Goal: Task Accomplishment & Management: Complete application form

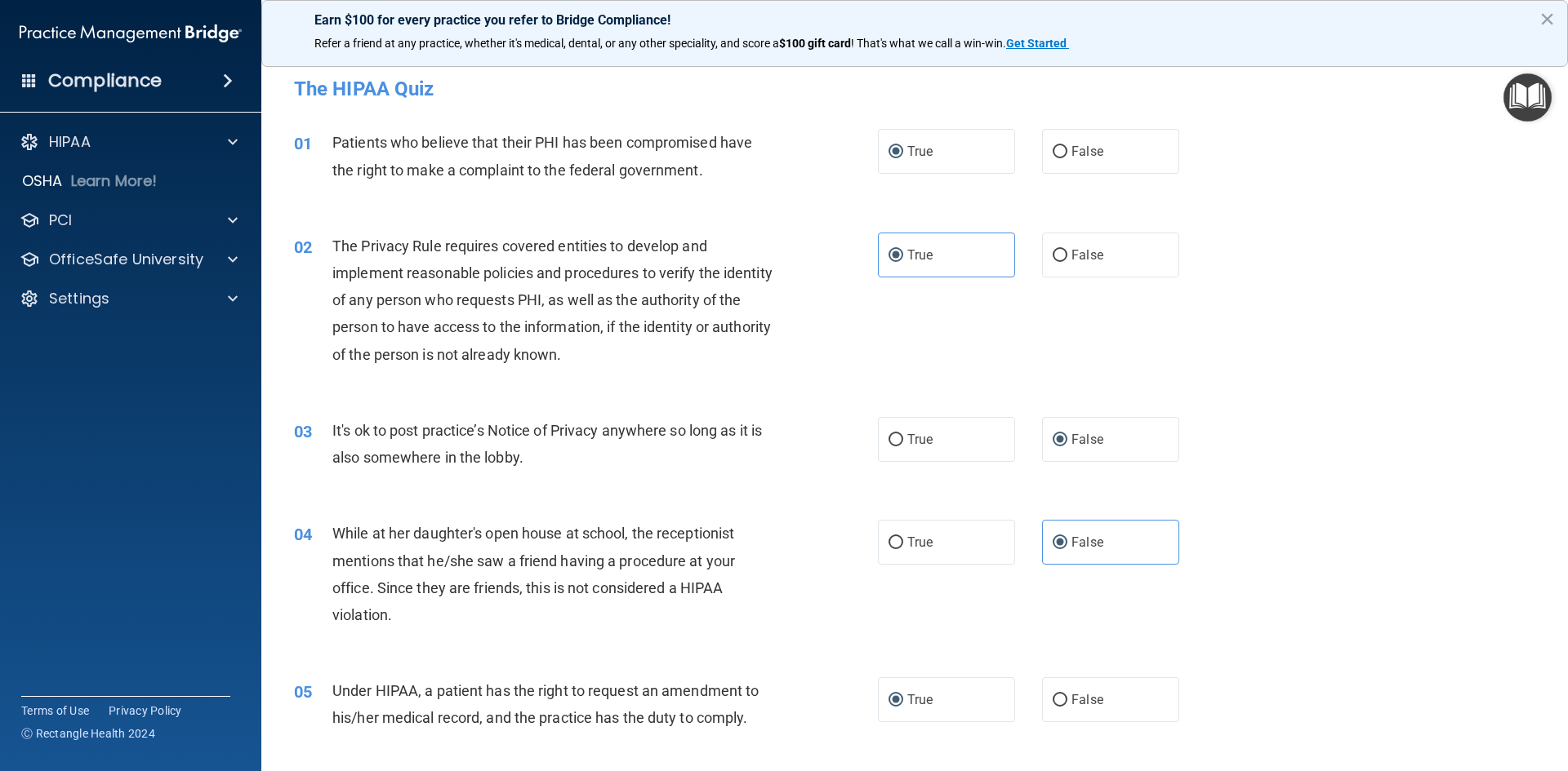
scroll to position [1622, 0]
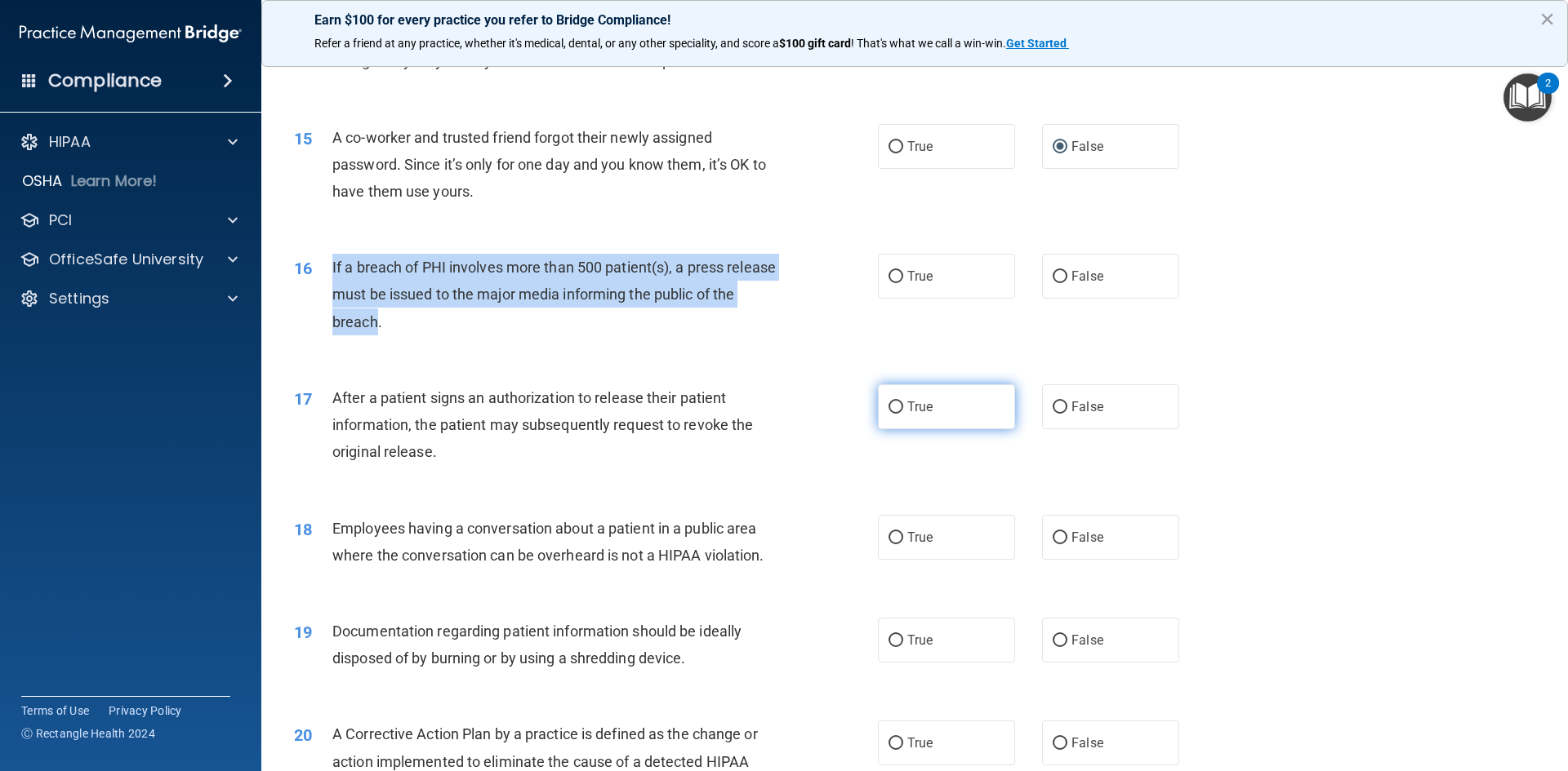
click at [889, 414] on input "True" at bounding box center [896, 408] width 15 height 13
radio input "true"
click at [889, 283] on input "True" at bounding box center [896, 277] width 15 height 13
radio input "true"
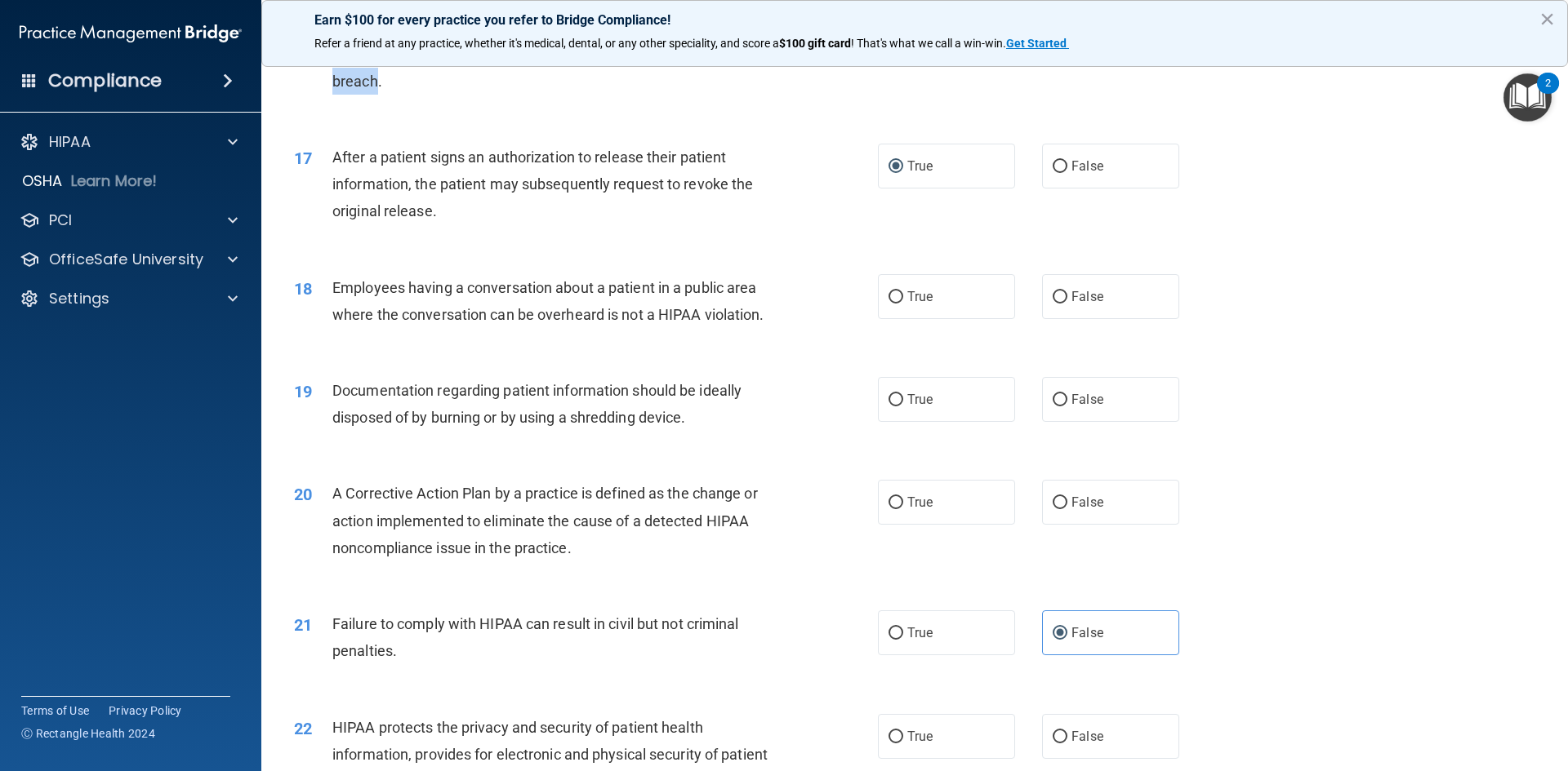
scroll to position [1868, 0]
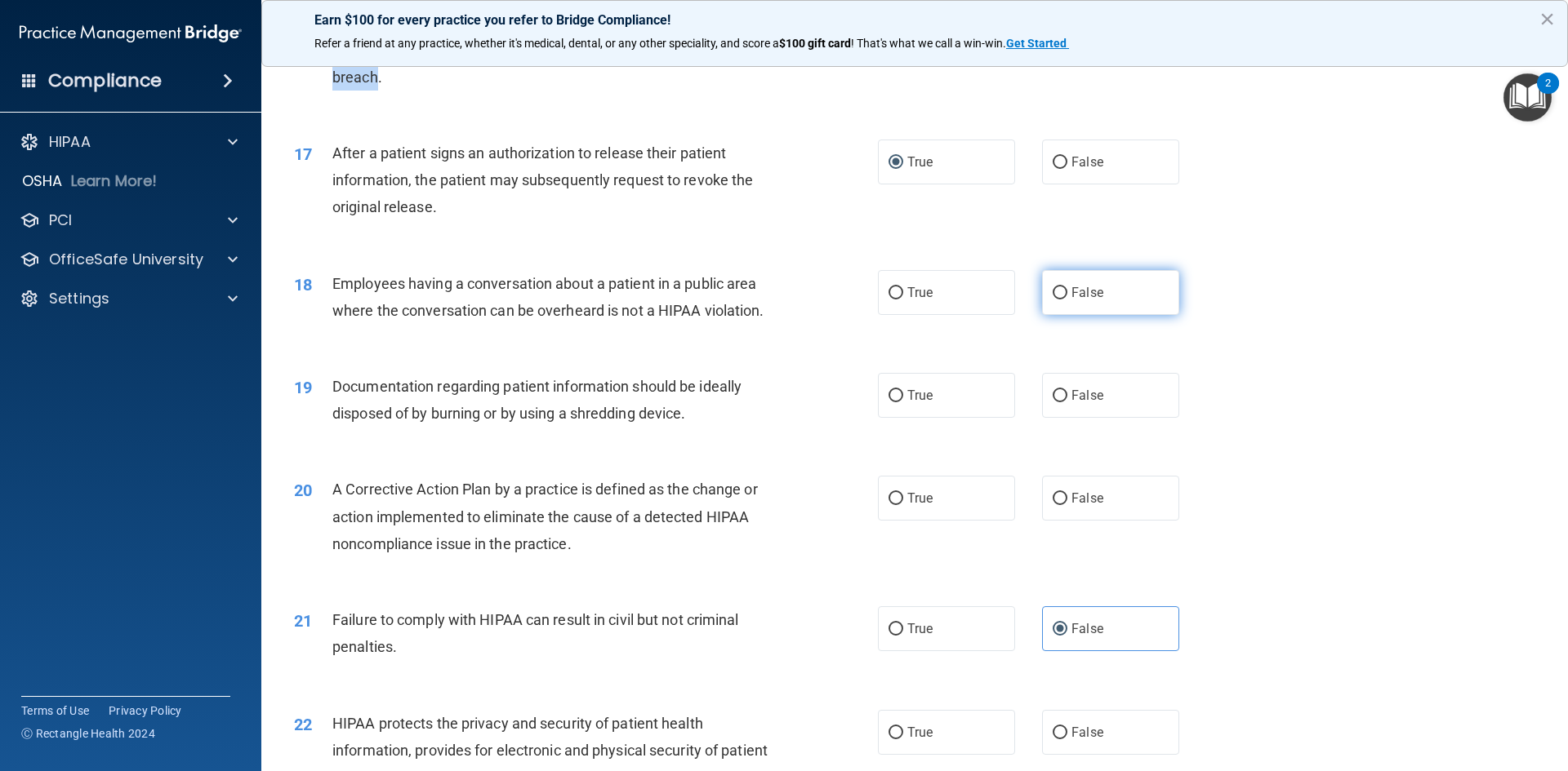
click at [1053, 300] on input "False" at bounding box center [1060, 293] width 15 height 13
radio input "true"
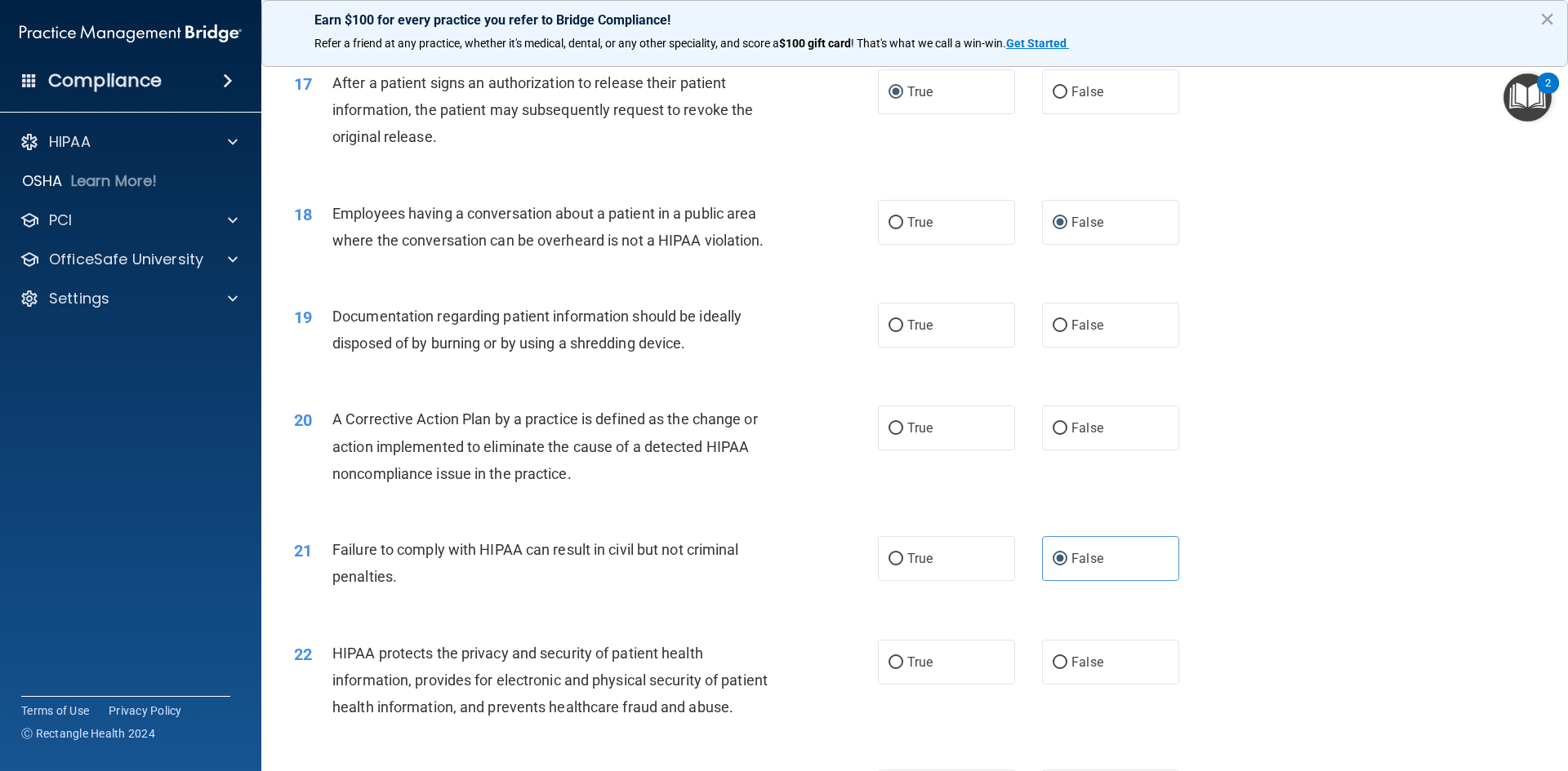
scroll to position [2031, 0]
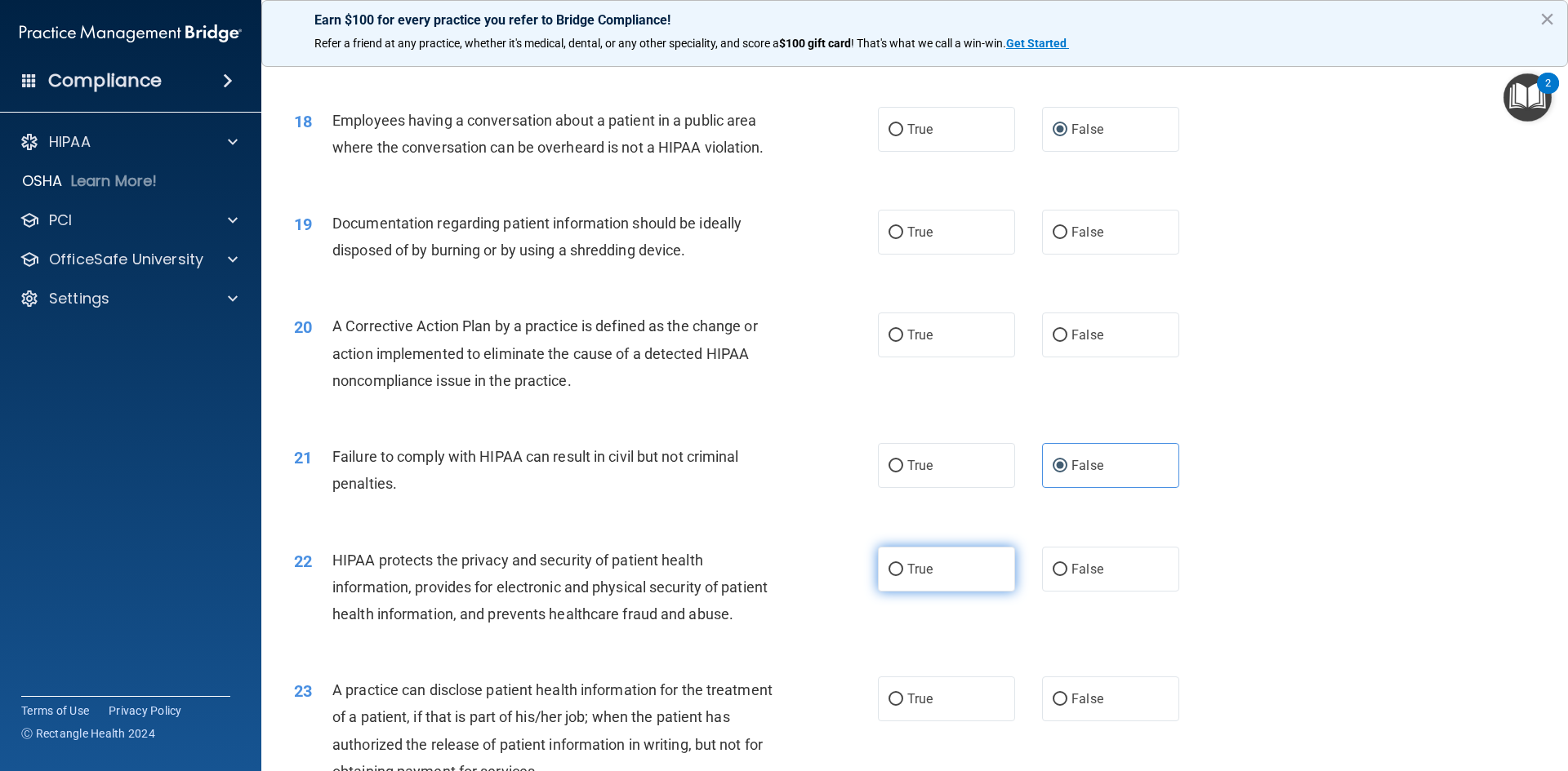
click at [891, 576] on input "True" at bounding box center [896, 570] width 15 height 13
radio input "true"
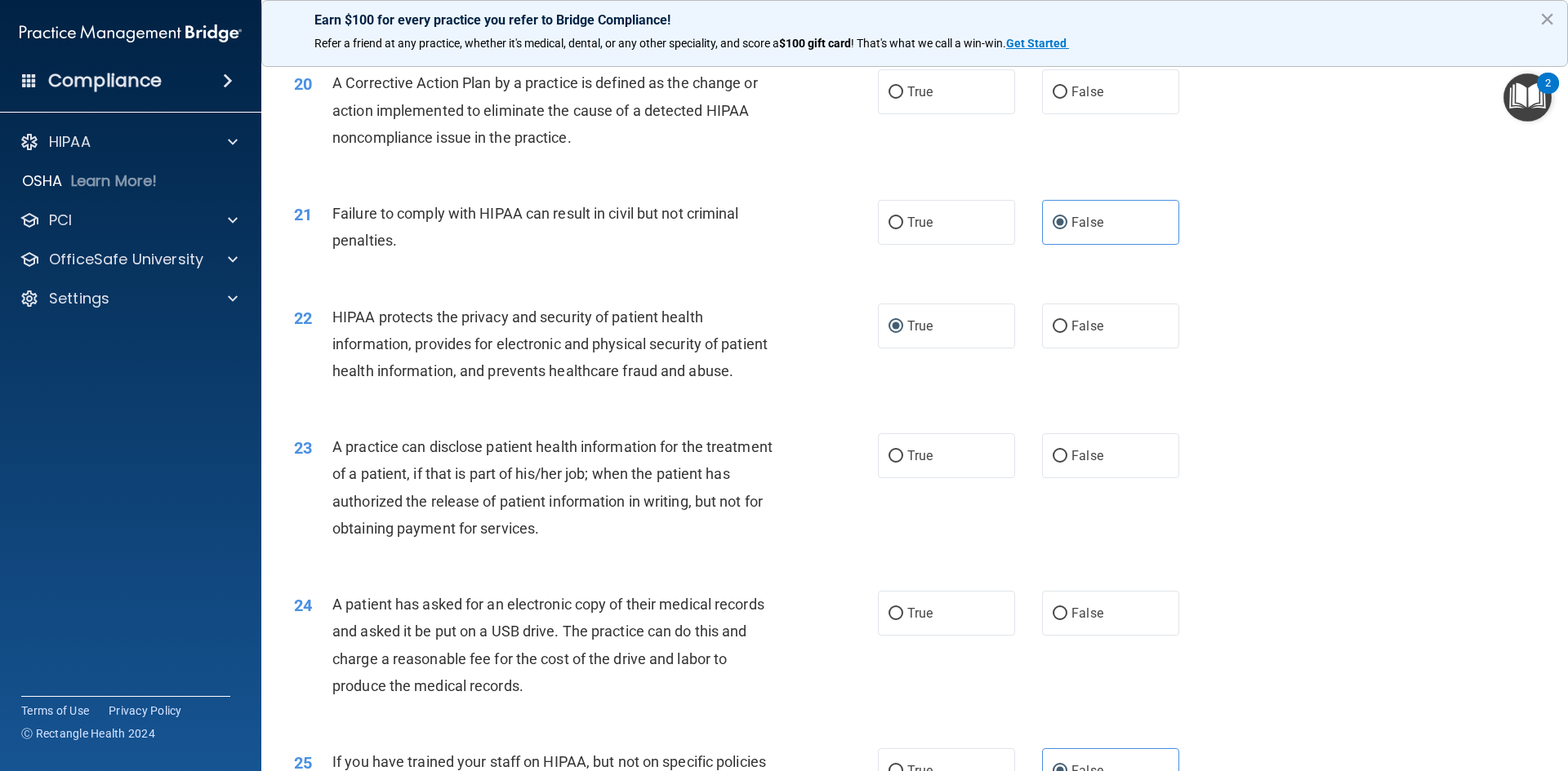
scroll to position [2275, 0]
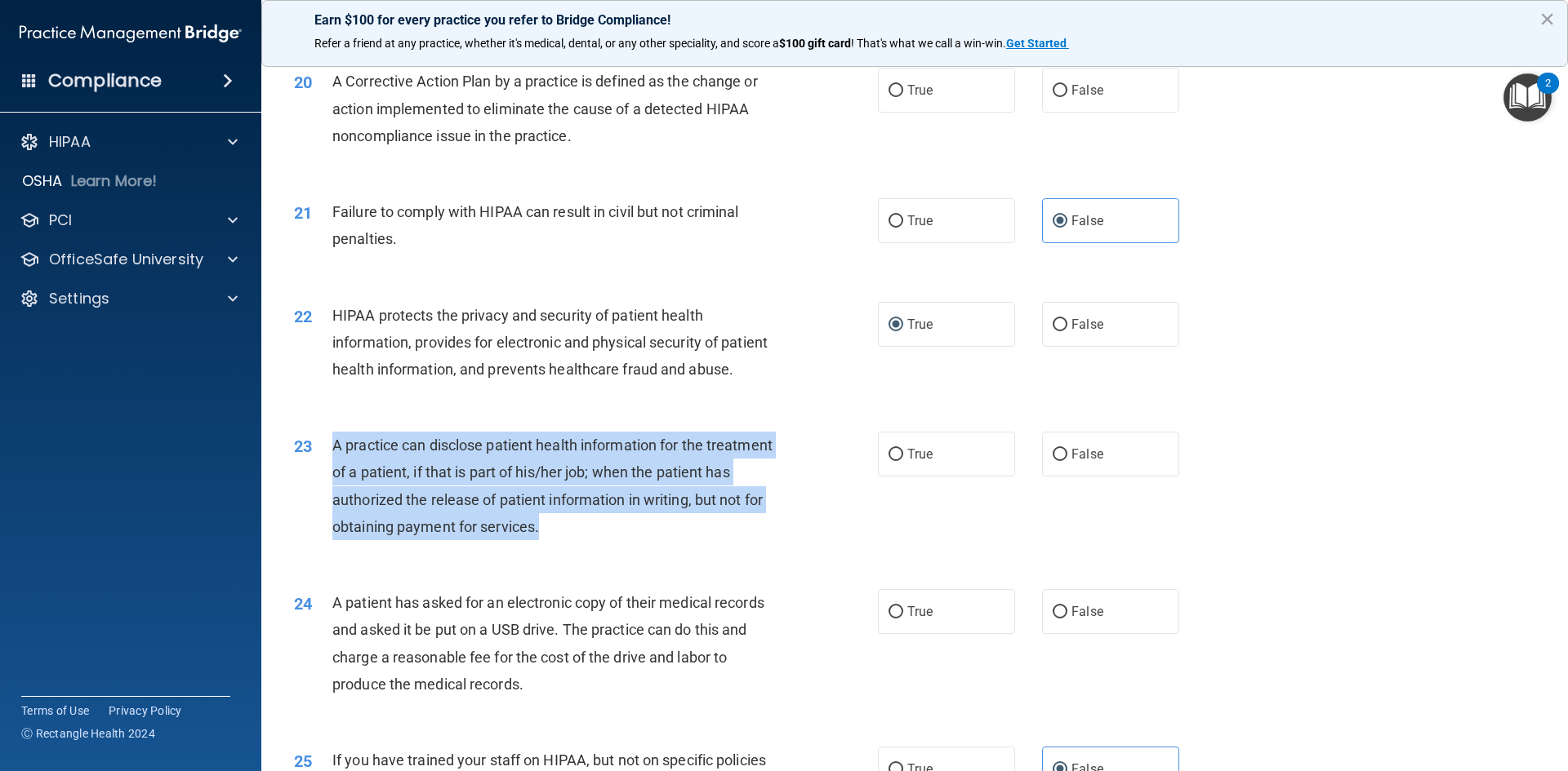
drag, startPoint x: 611, startPoint y: 580, endPoint x: 325, endPoint y: 501, distance: 296.7
click at [325, 501] on div "23 A practice can disclose patient health information for the treatment of a pa…" at bounding box center [586, 490] width 633 height 116
copy div "A practice can disclose patient health information for the treatment of a patie…"
click at [891, 619] on input "True" at bounding box center [896, 612] width 15 height 13
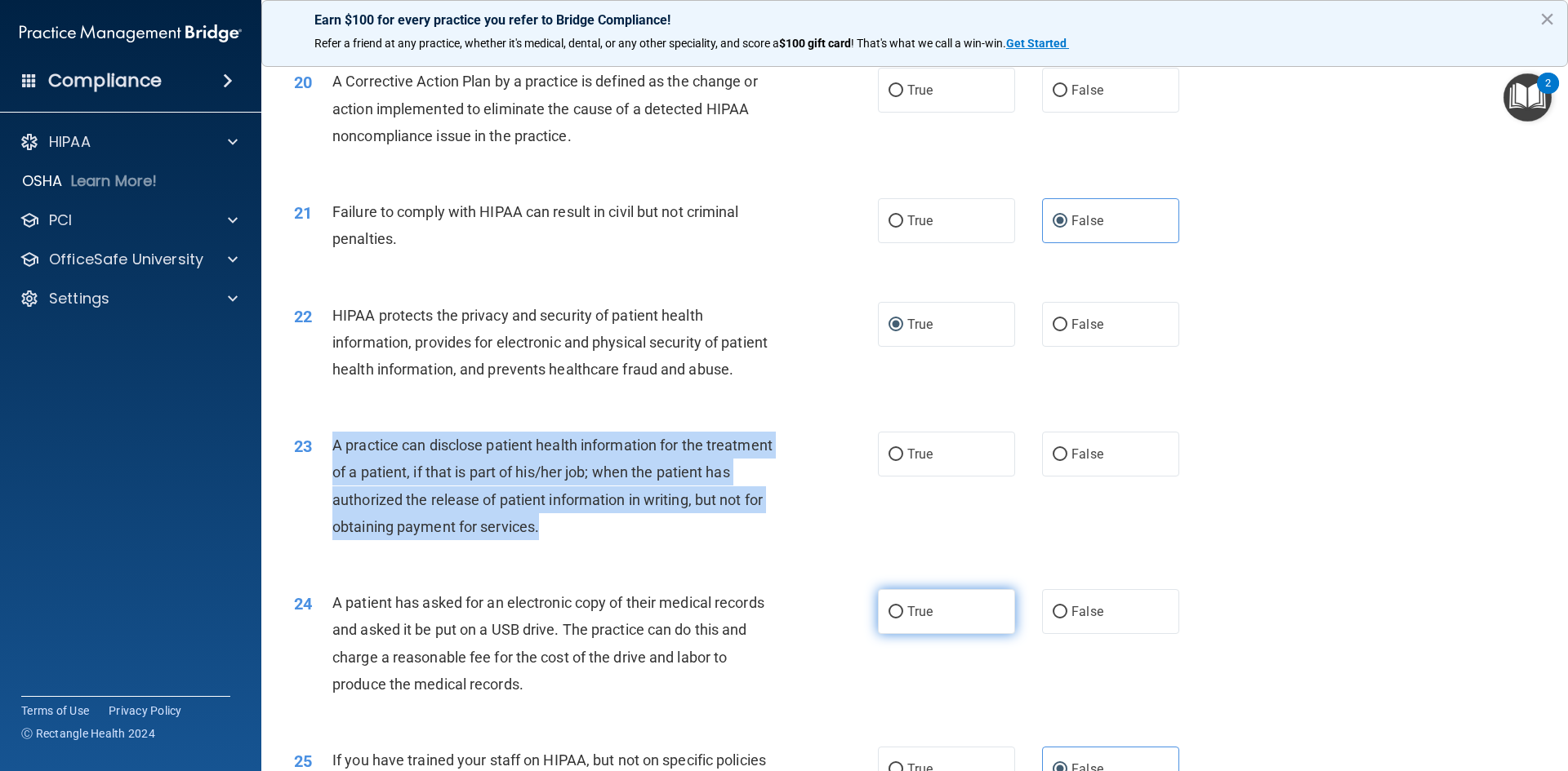
radio input "true"
click at [1057, 461] on input "False" at bounding box center [1060, 455] width 15 height 13
radio input "true"
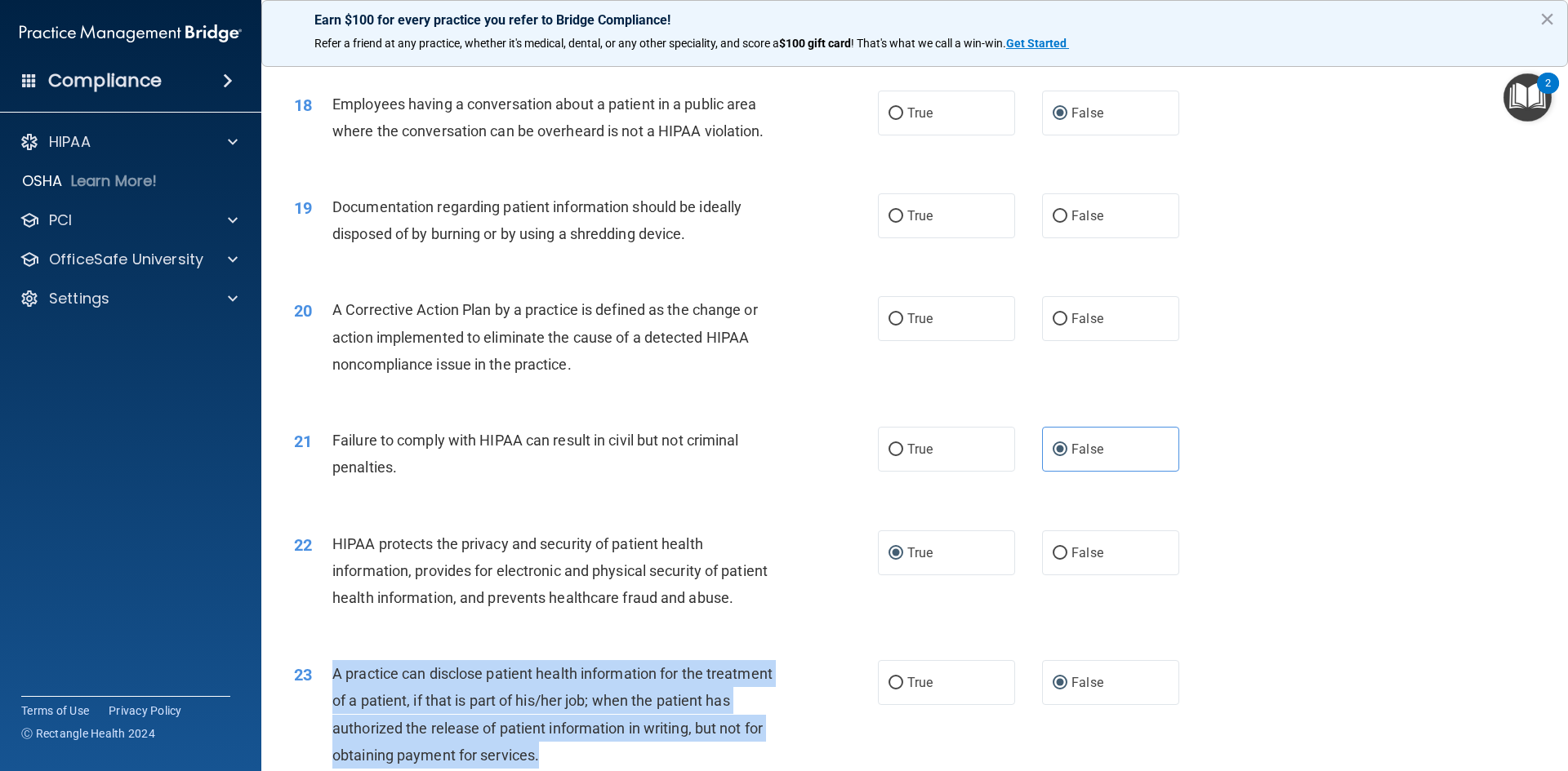
scroll to position [2031, 0]
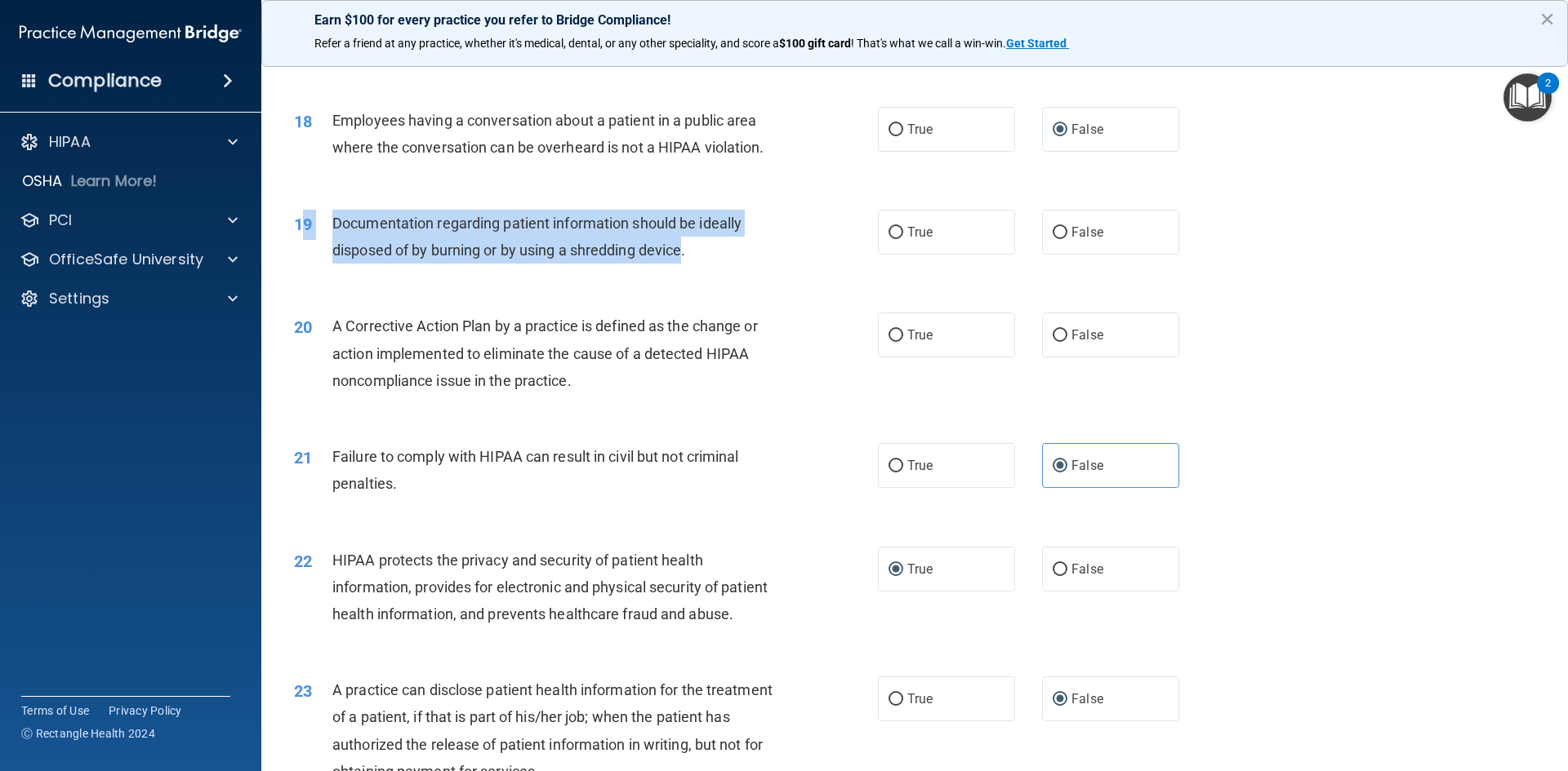
drag, startPoint x: 685, startPoint y: 275, endPoint x: 354, endPoint y: 249, distance: 332.0
click at [308, 251] on div "19 Documentation regarding patient information should be ideally disposed of by…" at bounding box center [586, 241] width 633 height 62
click at [343, 248] on span "Documentation regarding patient information should be ideally disposed of by bu…" at bounding box center [537, 236] width 409 height 44
drag, startPoint x: 335, startPoint y: 246, endPoint x: 686, endPoint y: 278, distance: 352.5
click at [686, 259] on span "Documentation regarding patient information should be ideally disposed of by bu…" at bounding box center [537, 236] width 409 height 44
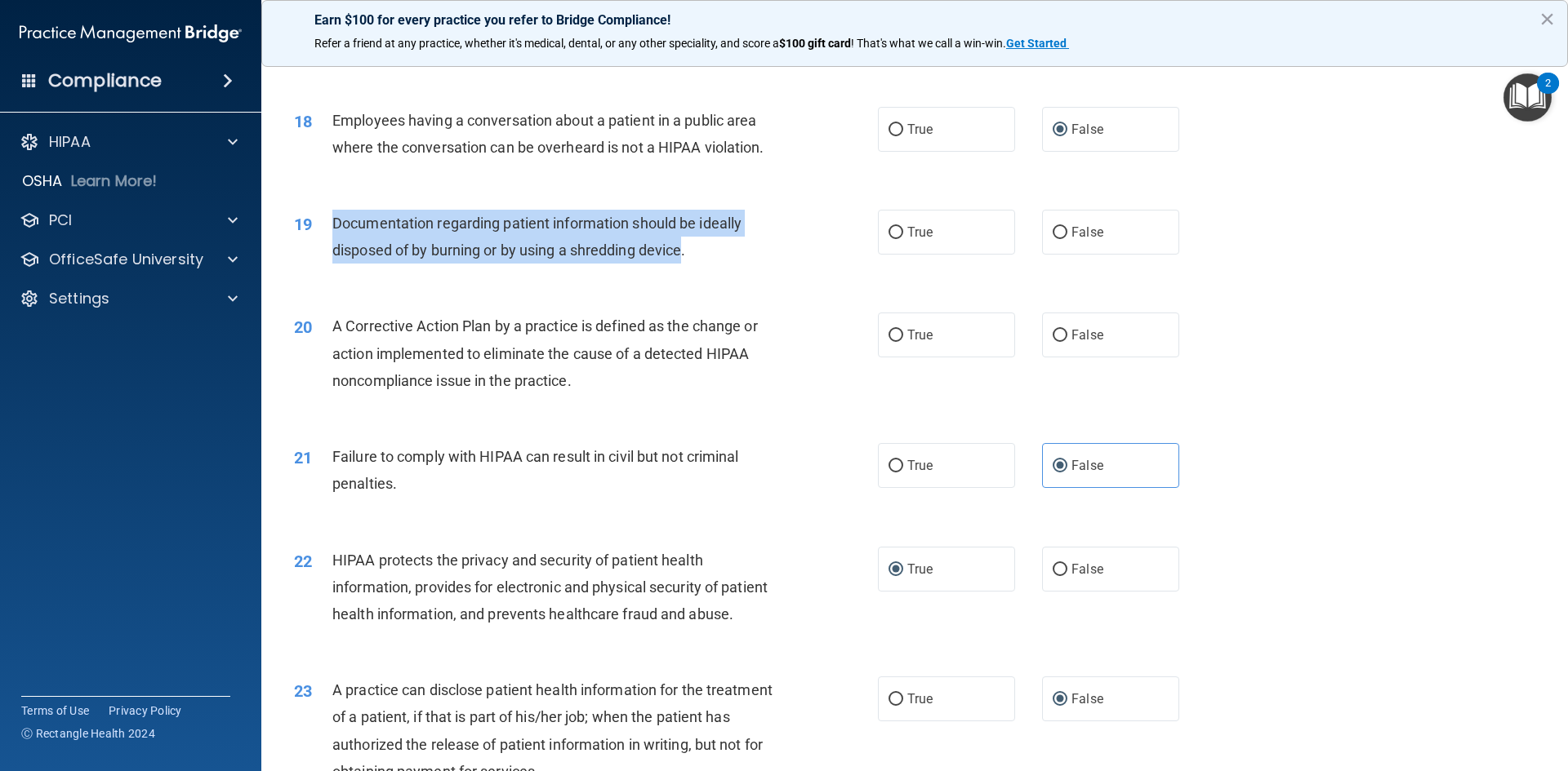
copy span "Documentation regarding patient information should be ideally disposed of by bu…"
click at [893, 239] on input "True" at bounding box center [896, 233] width 15 height 13
radio input "true"
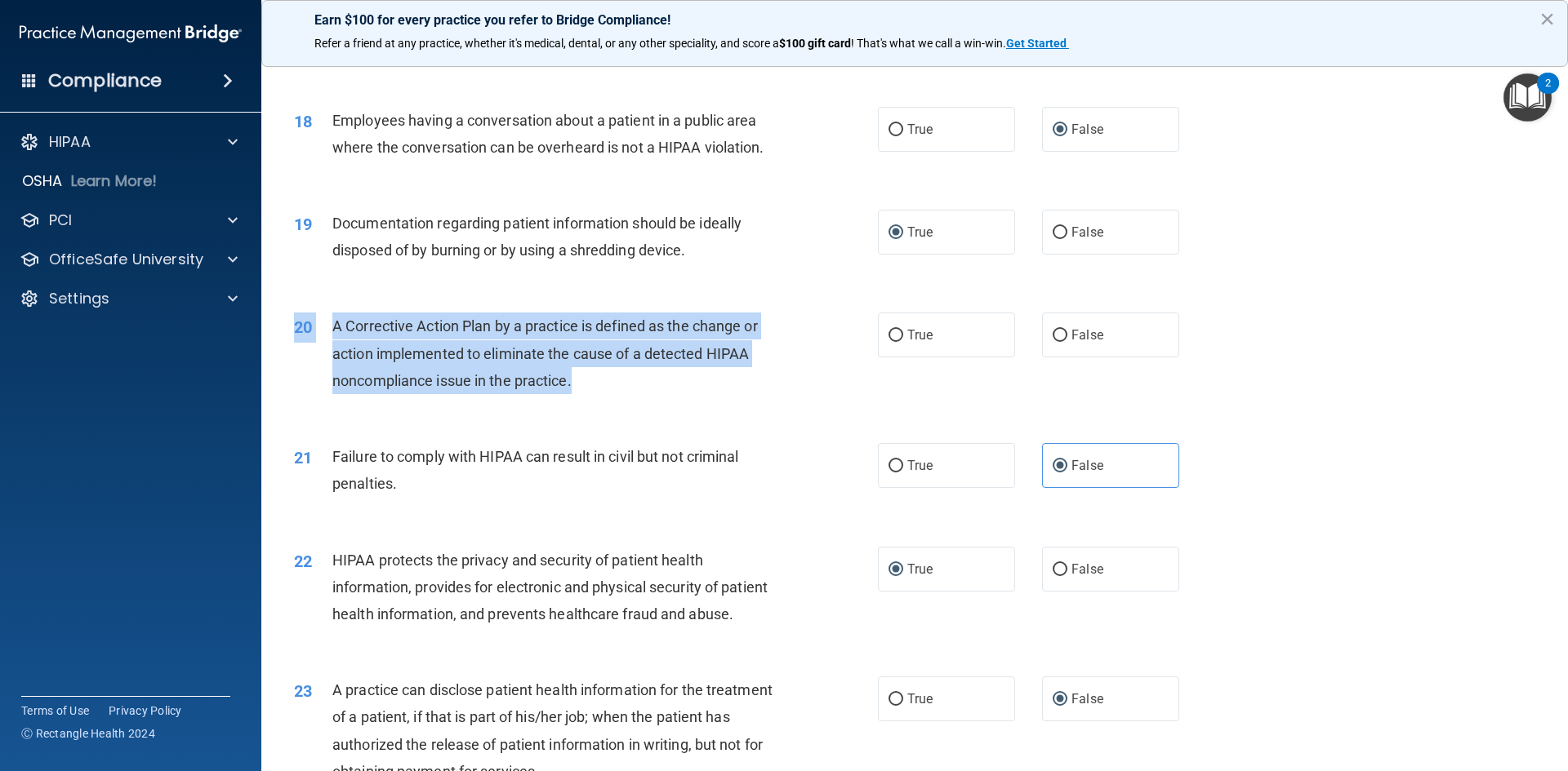
drag, startPoint x: 584, startPoint y: 409, endPoint x: 354, endPoint y: 310, distance: 250.4
click at [342, 337] on div "20 A Corrective Action Plan by a practice is defined as the change or action im…" at bounding box center [914, 357] width 1266 height 131
click at [347, 356] on span "A Corrective Action Plan by a practice is defined as the change or action imple…" at bounding box center [545, 352] width 426 height 71
drag, startPoint x: 338, startPoint y: 350, endPoint x: 578, endPoint y: 409, distance: 247.1
click at [578, 394] on div "A Corrective Action Plan by a practice is defined as the change or action imple…" at bounding box center [560, 352] width 456 height 81
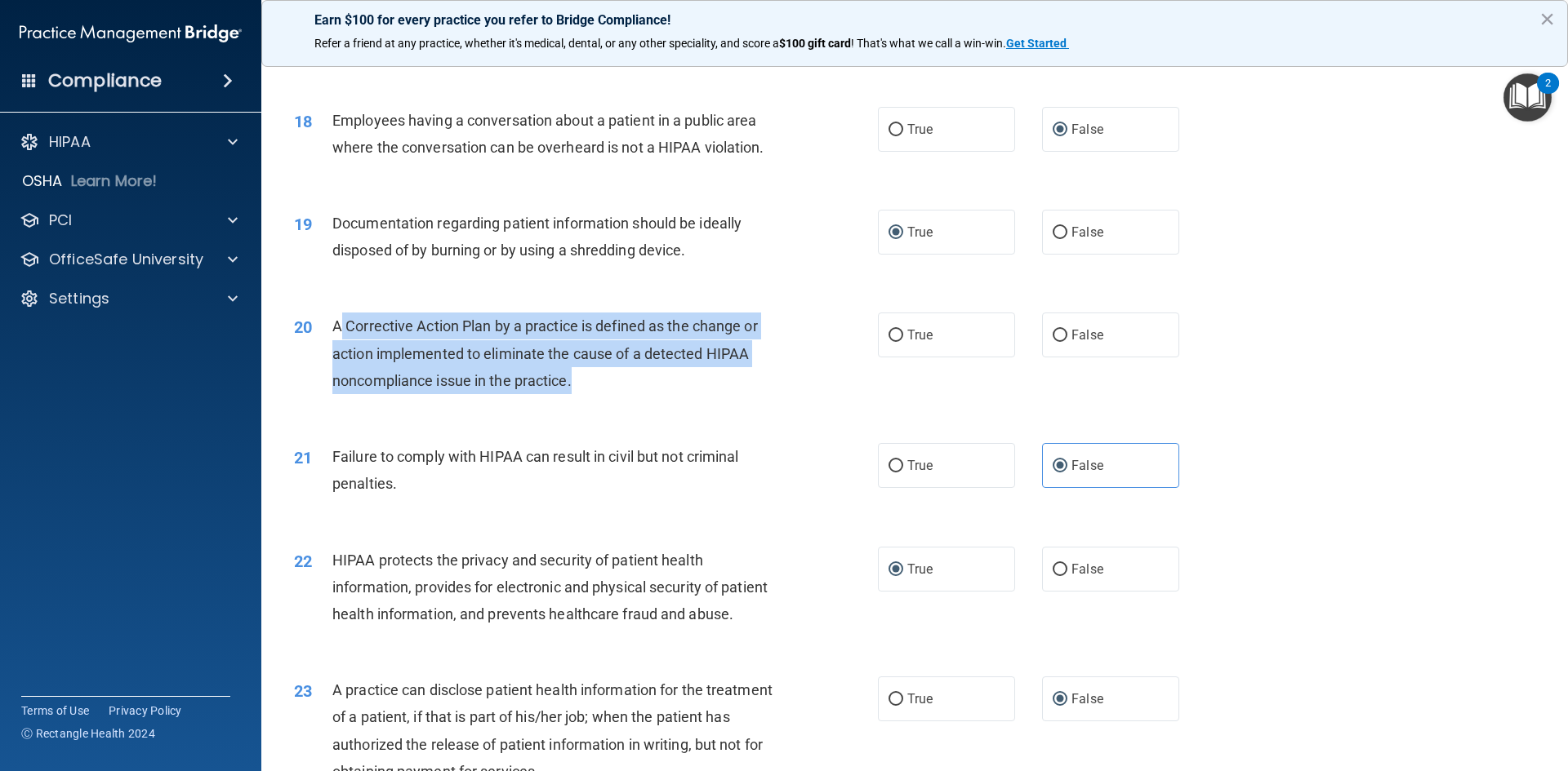
copy span "Corrective Action Plan by a practice is defined as the change or action impleme…"
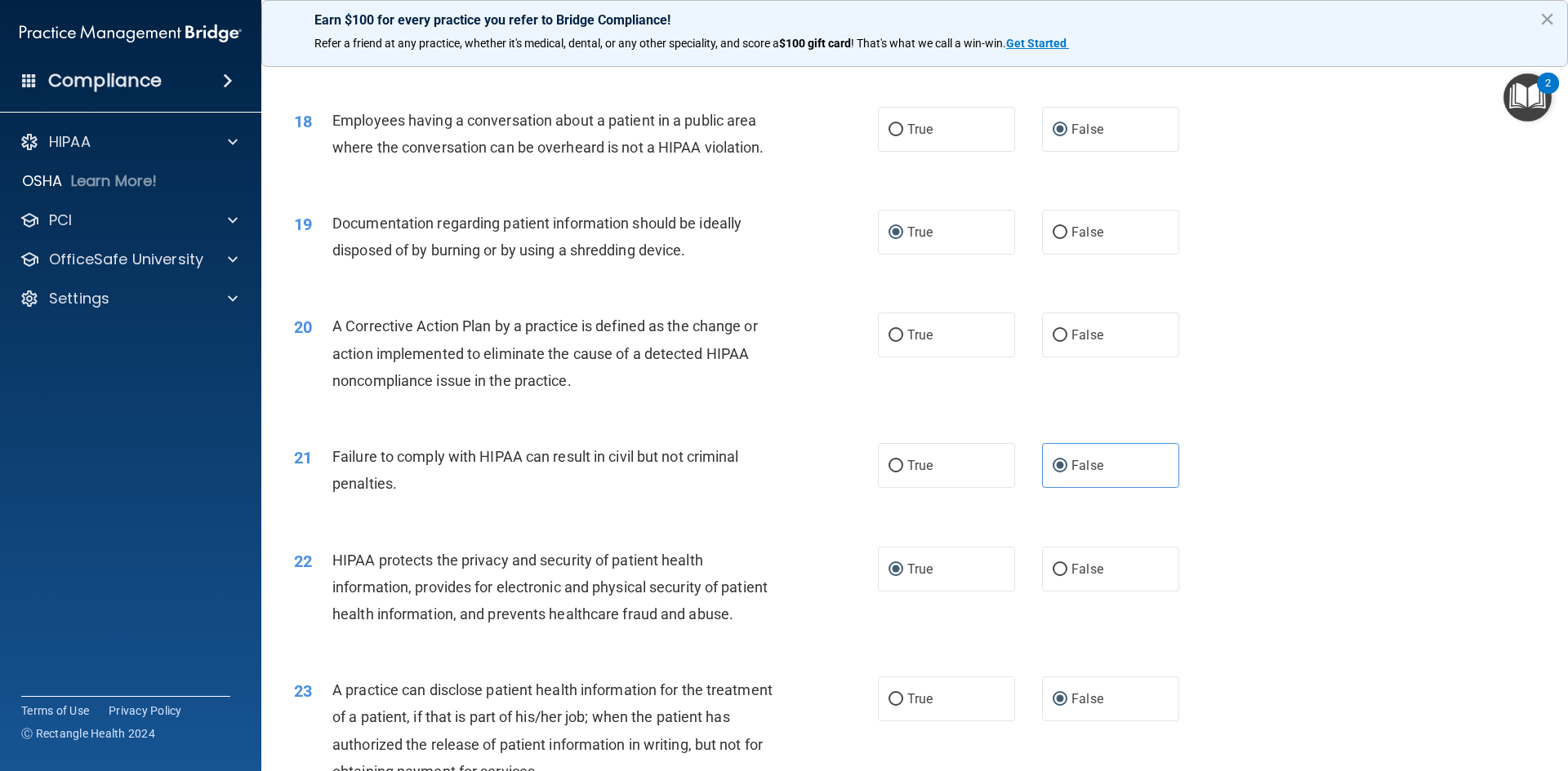
click at [329, 342] on div "20" at bounding box center [307, 327] width 50 height 30
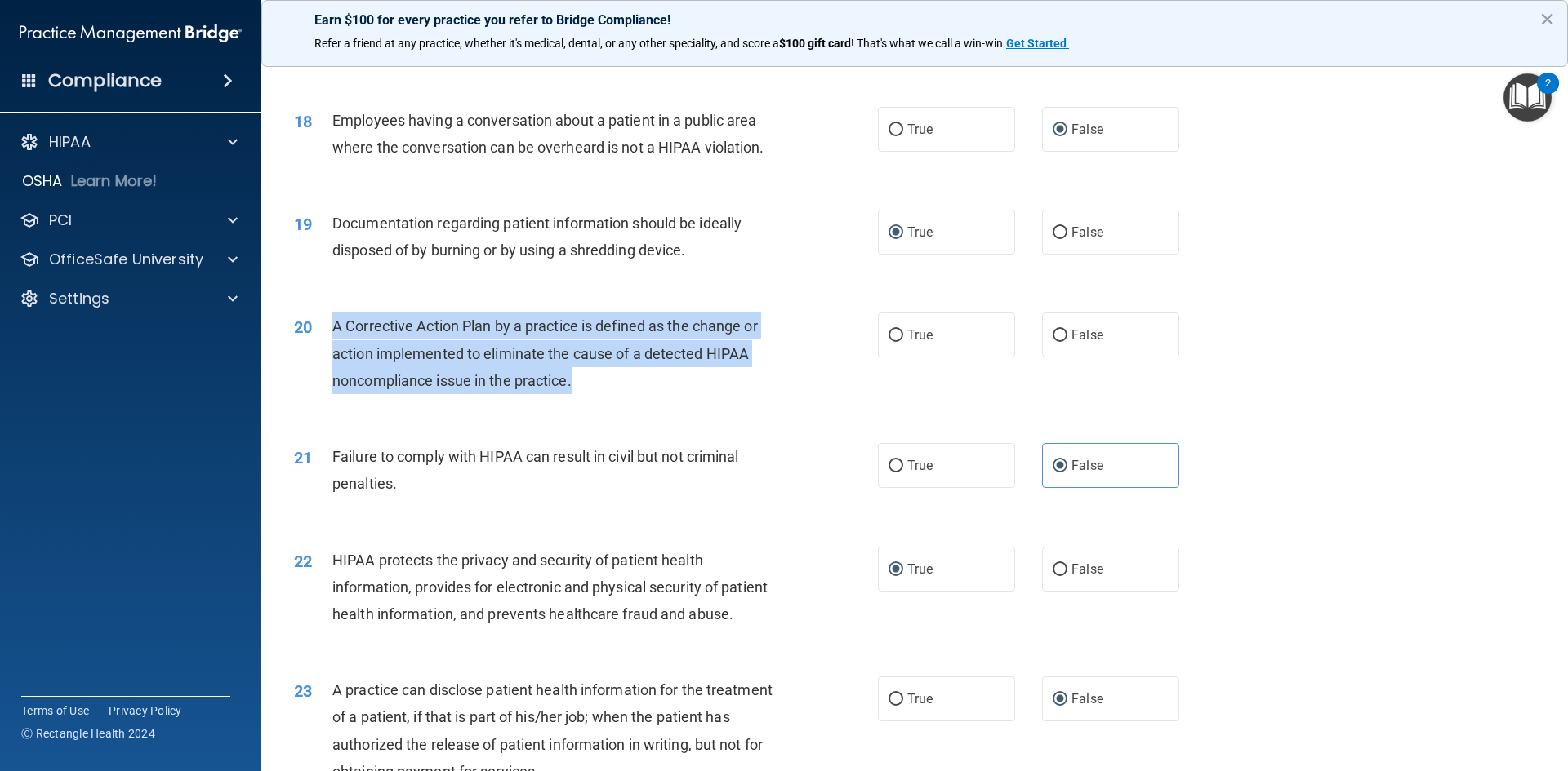
drag, startPoint x: 332, startPoint y: 347, endPoint x: 572, endPoint y: 411, distance: 248.4
click at [572, 388] on span "A Corrective Action Plan by a practice is defined as the change or action imple…" at bounding box center [545, 352] width 426 height 71
copy span "A Corrective Action Plan by a practice is defined as the change or action imple…"
click at [889, 342] on input "True" at bounding box center [896, 336] width 15 height 13
radio input "true"
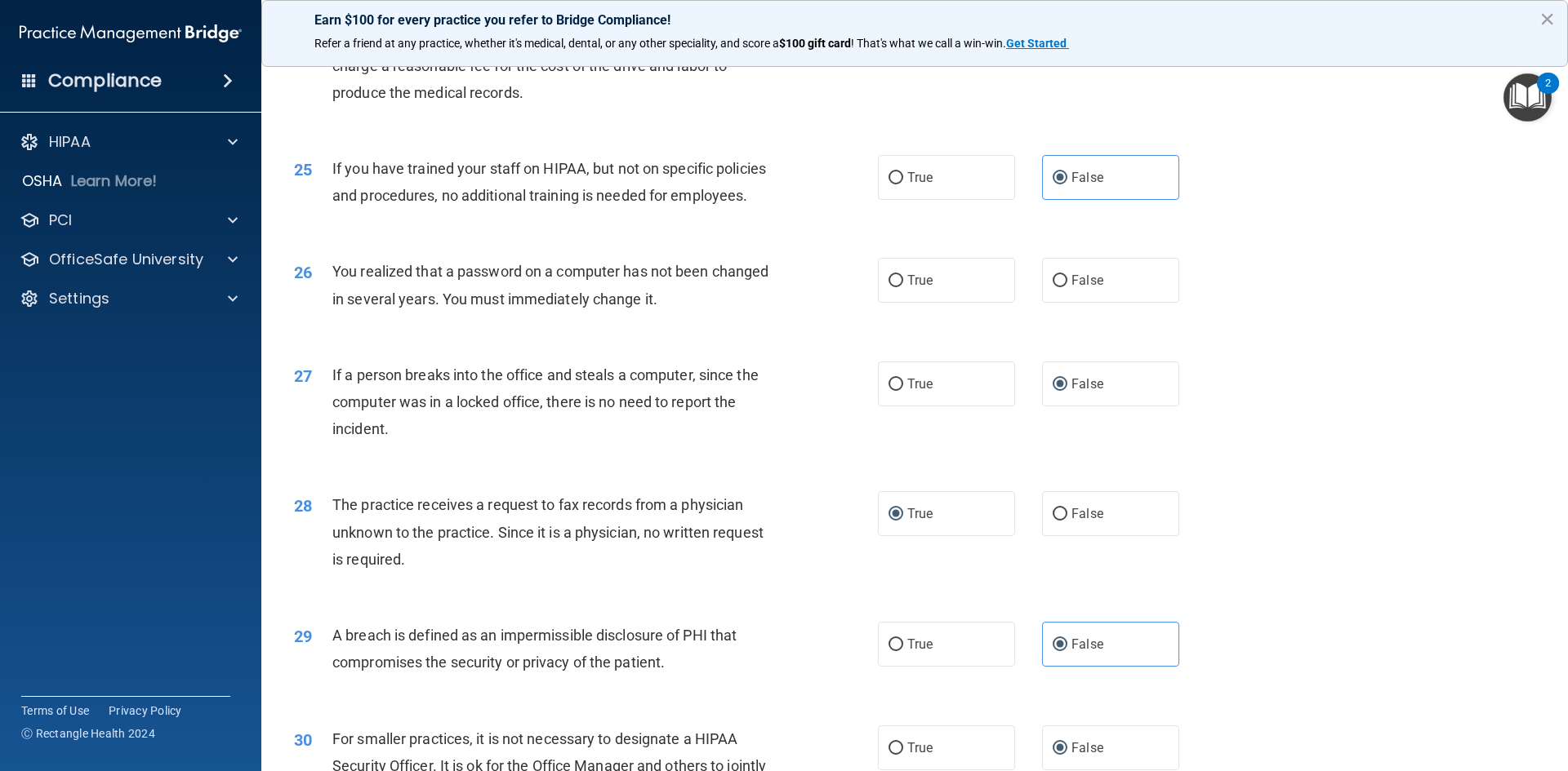
scroll to position [2847, 0]
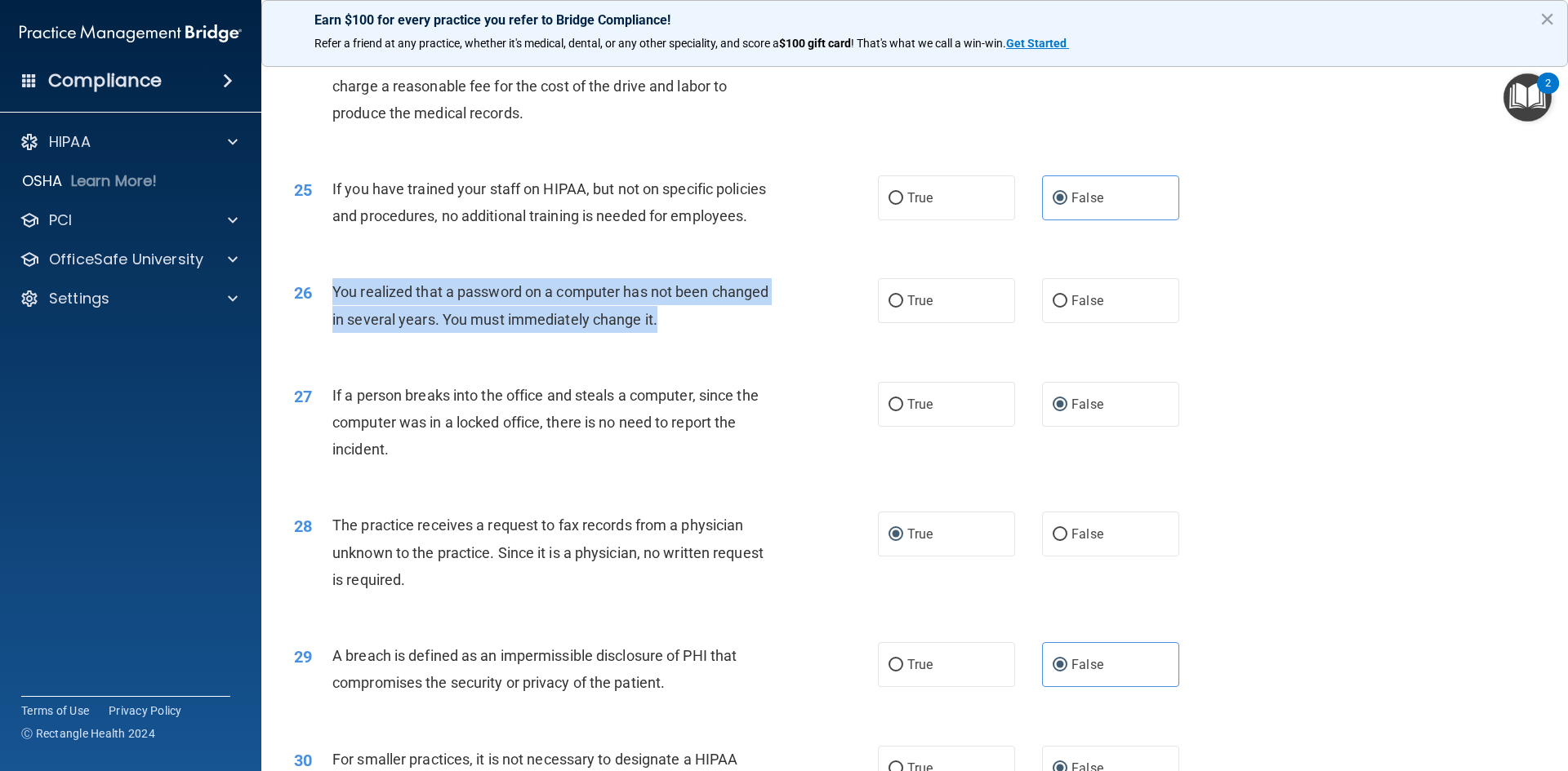
drag, startPoint x: 657, startPoint y: 373, endPoint x: 327, endPoint y: 341, distance: 331.5
click at [327, 341] on div "26 You realized that a password on a computer has not been changed in several y…" at bounding box center [586, 309] width 633 height 62
copy div "You realized that a password on a computer has not been changed in several year…"
click at [895, 308] on input "True" at bounding box center [896, 301] width 15 height 13
radio input "true"
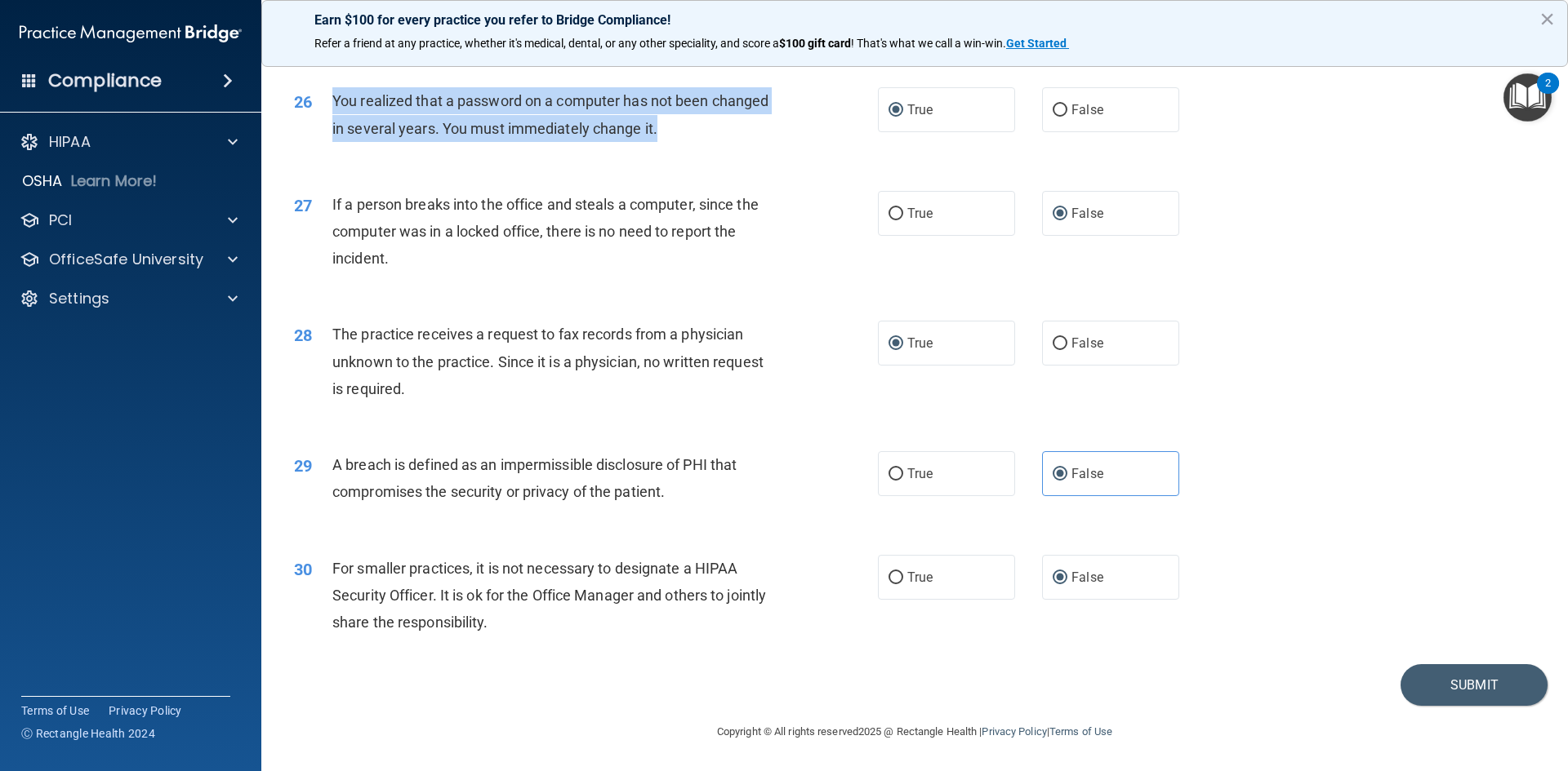
scroll to position [3092, 0]
click at [1441, 671] on button "Submit" at bounding box center [1473, 686] width 147 height 42
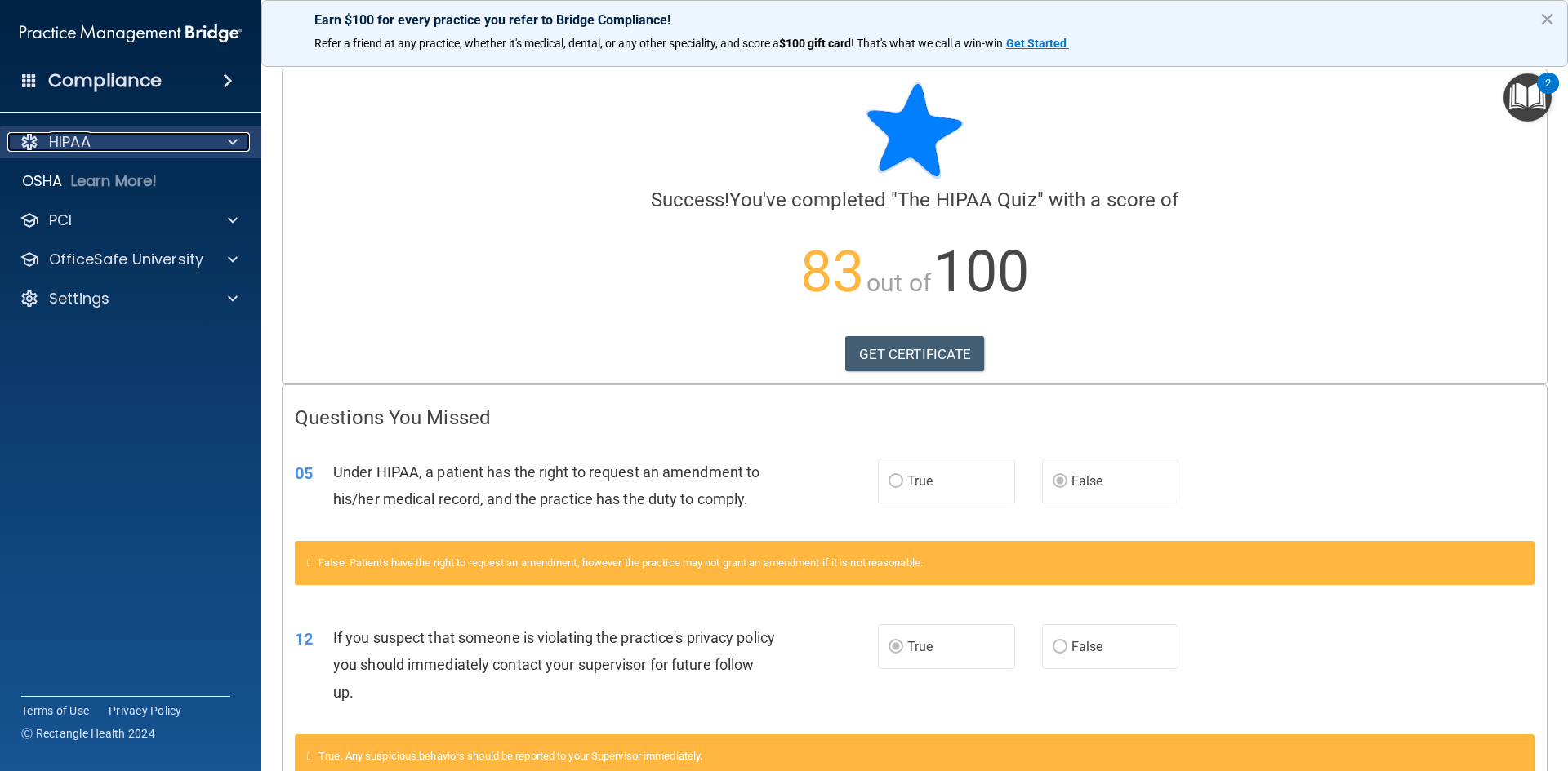
click at [105, 139] on div "HIPAA" at bounding box center [109, 141] width 203 height 19
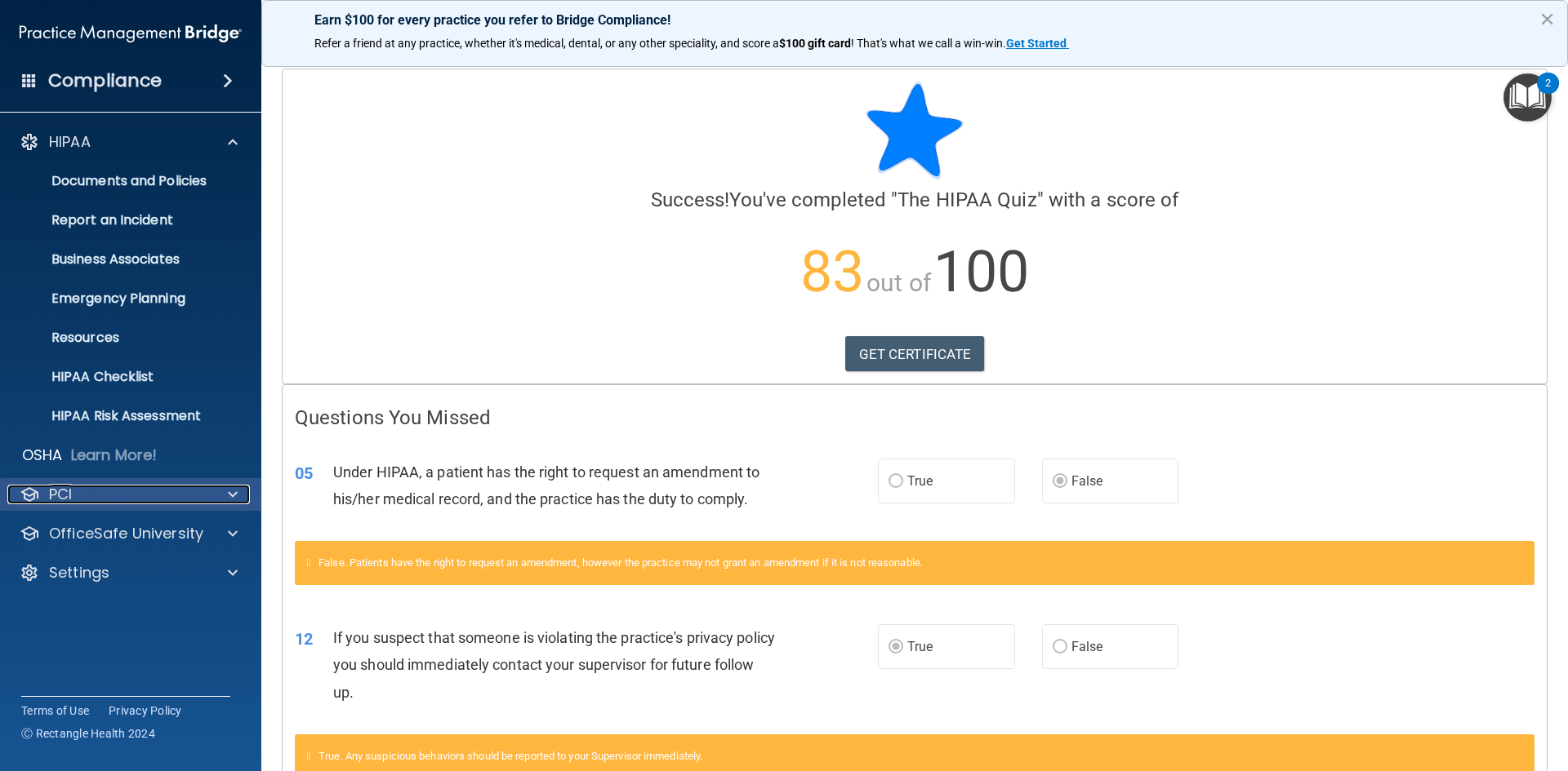
click at [126, 486] on div "PCI" at bounding box center [109, 494] width 203 height 19
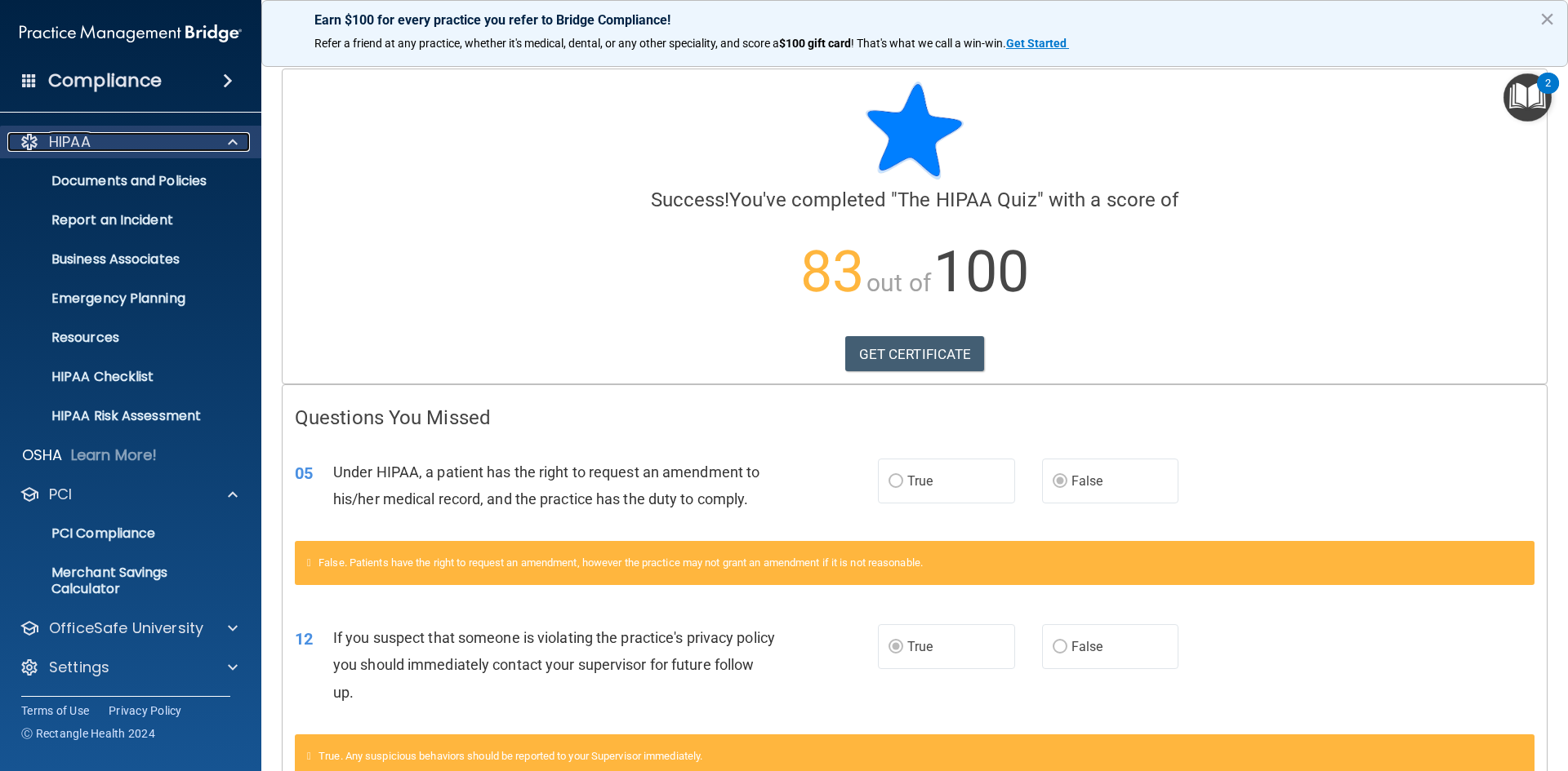
click at [224, 138] on div at bounding box center [230, 141] width 41 height 19
